Goal: Information Seeking & Learning: Learn about a topic

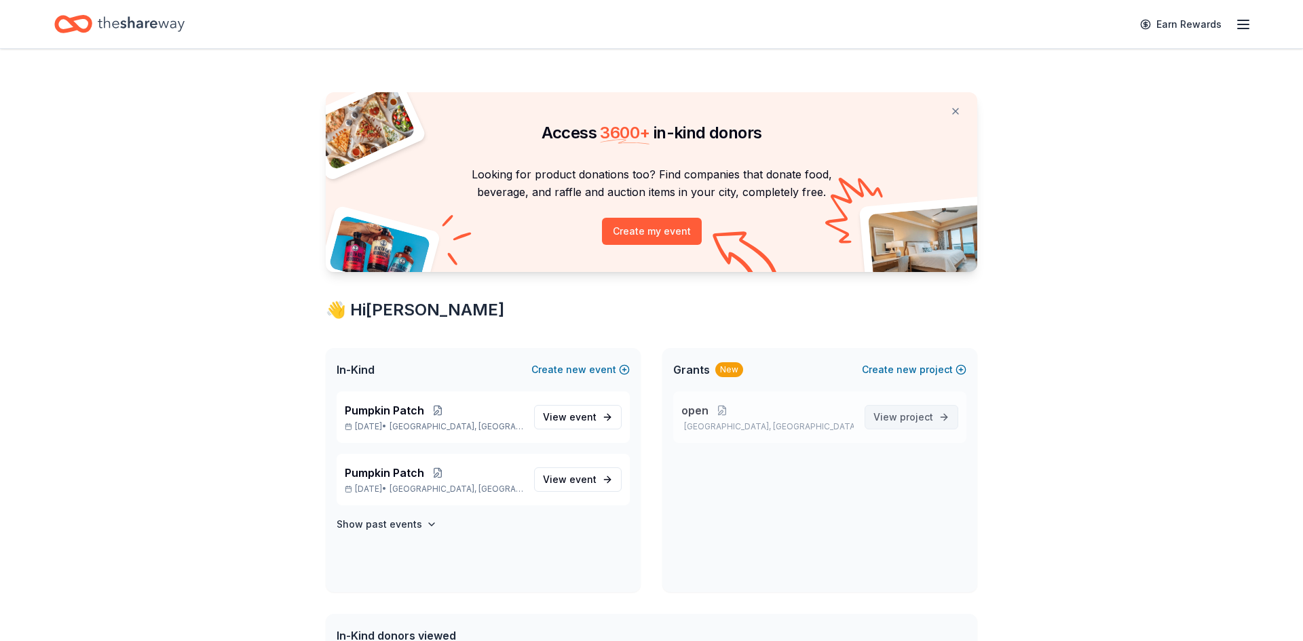
click at [924, 424] on span "View project" at bounding box center [903, 417] width 60 height 16
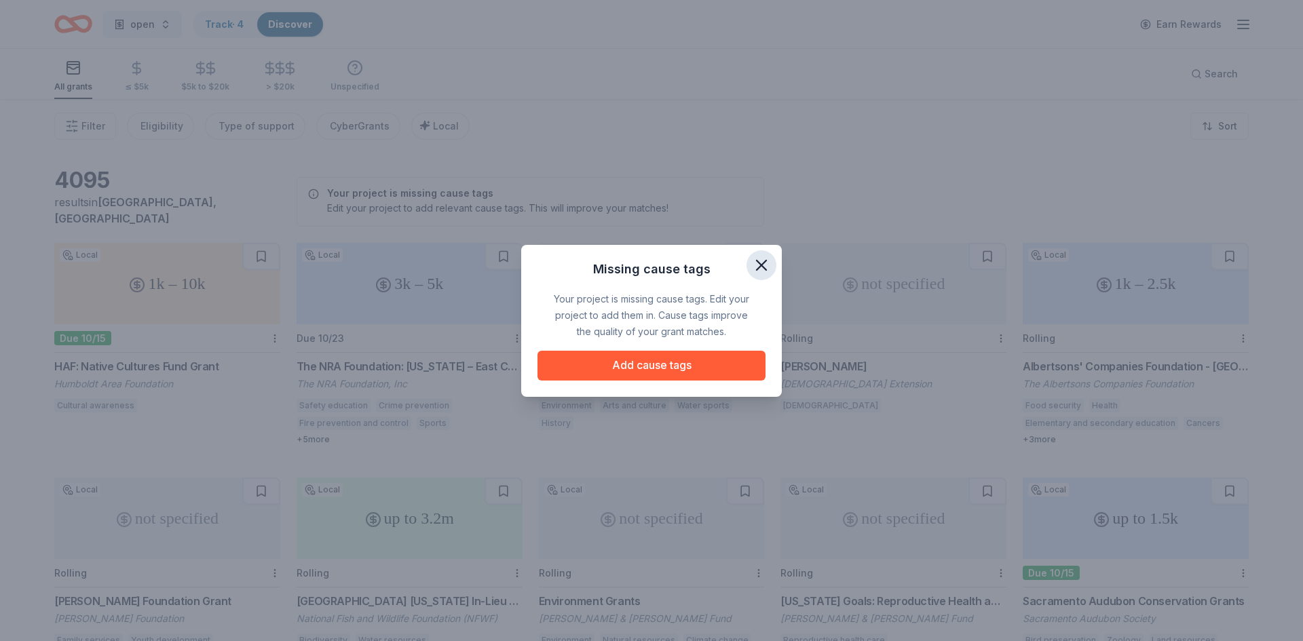
click at [759, 271] on icon "button" at bounding box center [761, 265] width 19 height 19
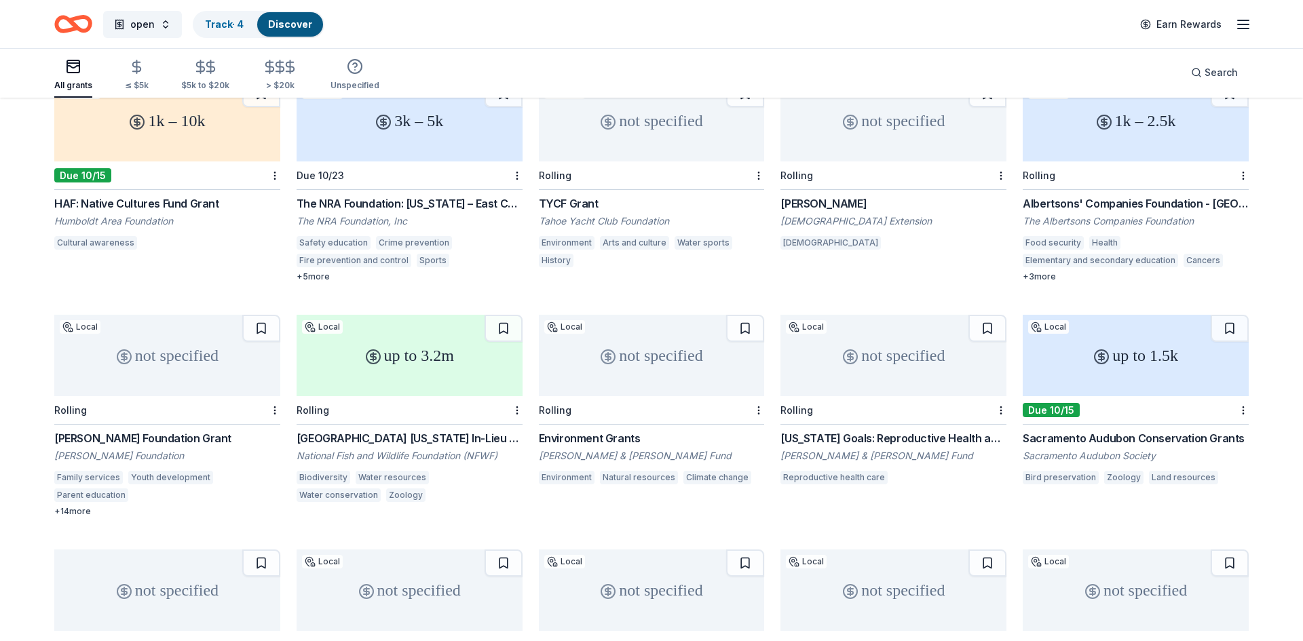
scroll to position [190, 0]
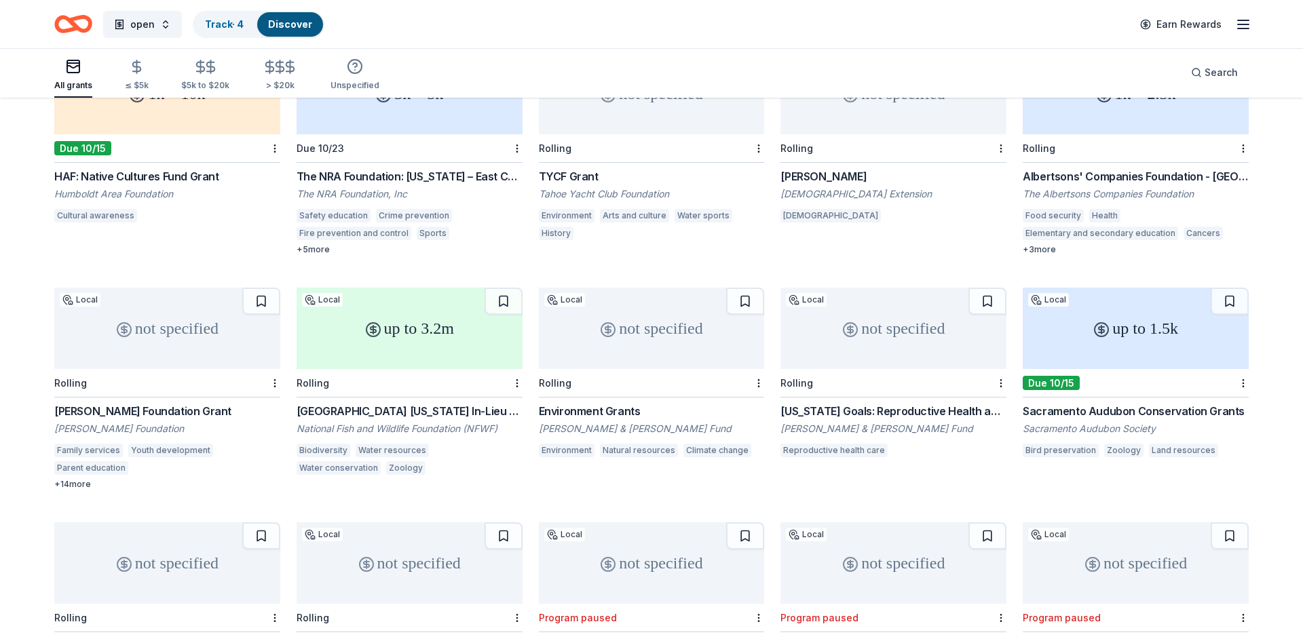
click at [189, 337] on div "not specified" at bounding box center [167, 328] width 226 height 81
